Goal: Task Accomplishment & Management: Manage account settings

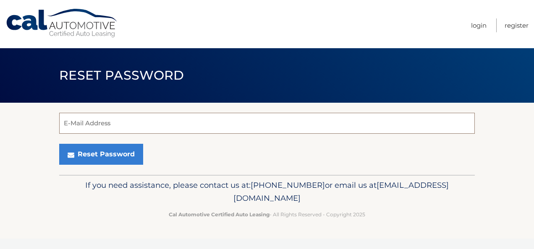
click at [82, 129] on input "E-Mail Address" at bounding box center [267, 123] width 416 height 21
type input "[EMAIL_ADDRESS][DOMAIN_NAME]"
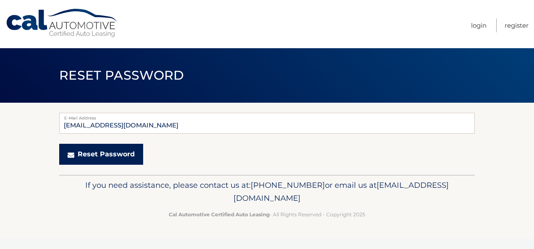
click at [96, 155] on button "Reset Password" at bounding box center [101, 154] width 84 height 21
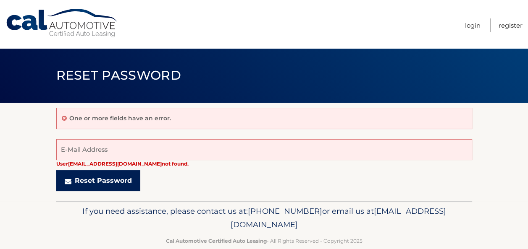
click at [96, 178] on button "Reset Password" at bounding box center [98, 180] width 84 height 21
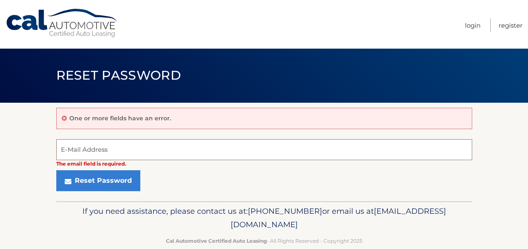
click at [123, 144] on input "E-Mail Address" at bounding box center [264, 149] width 416 height 21
type input "[EMAIL_ADDRESS][DOMAIN_NAME]"
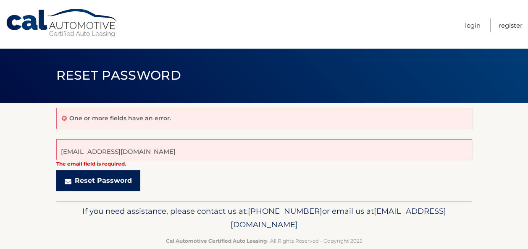
click at [124, 178] on button "Reset Password" at bounding box center [98, 180] width 84 height 21
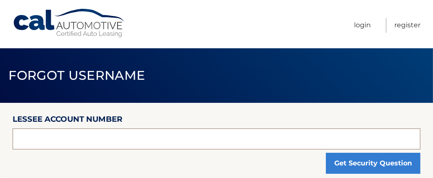
click at [179, 138] on input "text" at bounding box center [217, 138] width 408 height 21
